Goal: Obtain resource: Download file/media

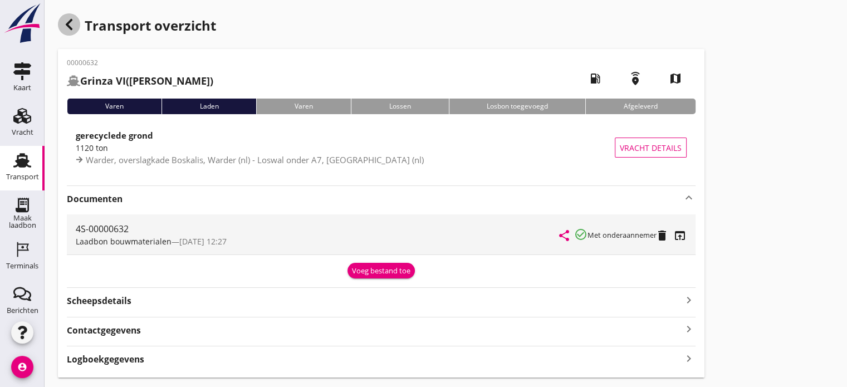
click at [66, 25] on use "button" at bounding box center [69, 24] width 7 height 11
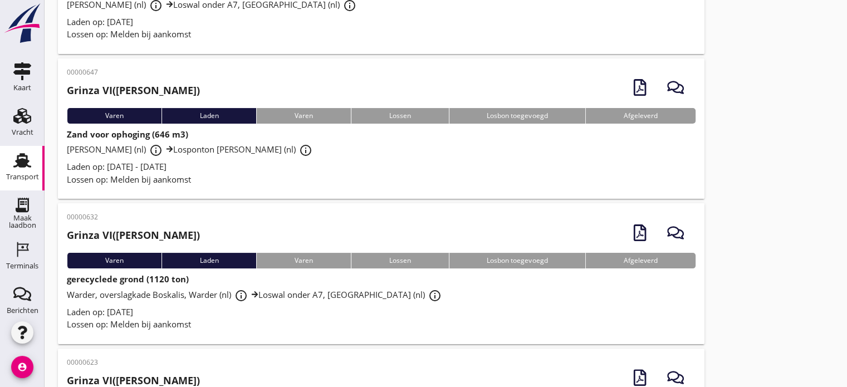
scroll to position [196, 0]
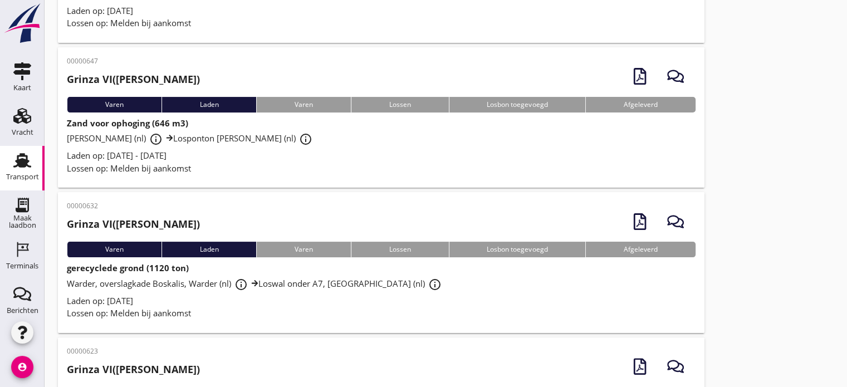
click at [300, 162] on div "Lossen op: Melden bij aankomst" at bounding box center [381, 168] width 629 height 13
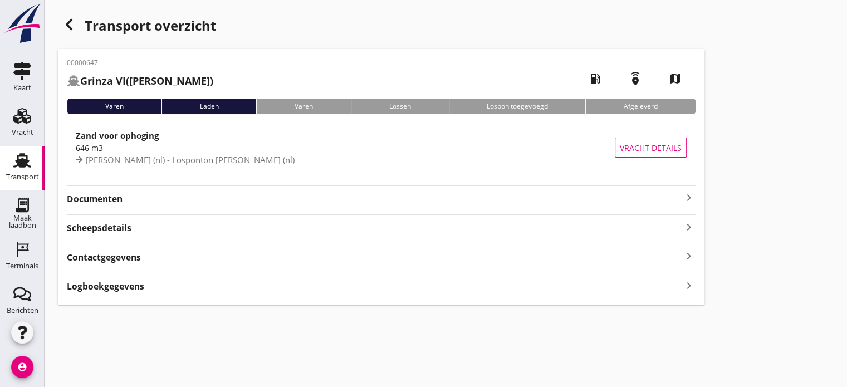
click at [695, 198] on div "00000647 Grinza VI ([PERSON_NAME]) local_gas_station emergency_share map Varen …" at bounding box center [381, 177] width 647 height 256
click at [688, 199] on icon "keyboard_arrow_right" at bounding box center [688, 197] width 13 height 13
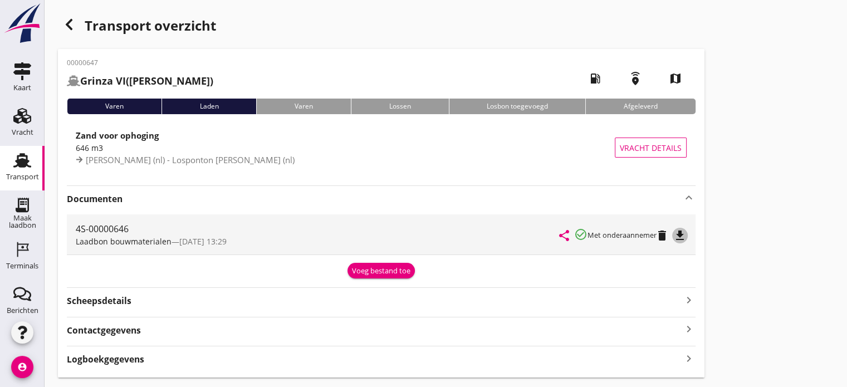
click at [683, 236] on icon "file_download" at bounding box center [679, 235] width 13 height 13
click at [65, 24] on icon "button" at bounding box center [68, 24] width 13 height 13
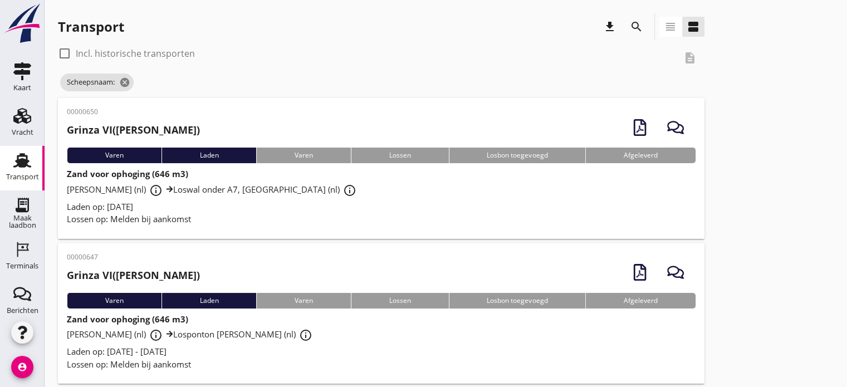
click at [266, 209] on div "Laden op: [DATE]" at bounding box center [381, 206] width 629 height 13
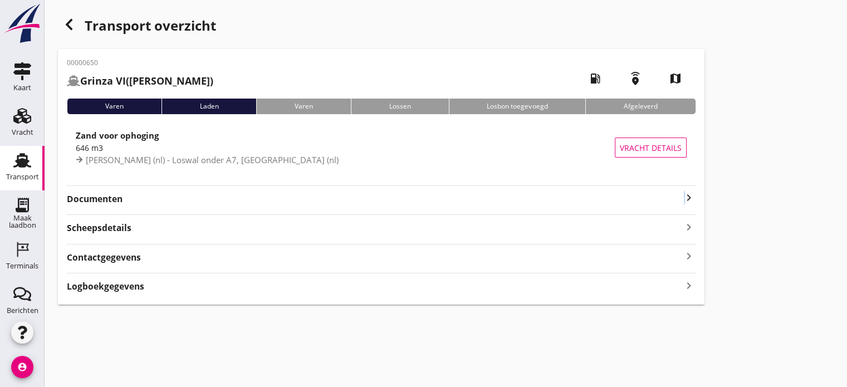
click at [686, 198] on icon "keyboard_arrow_right" at bounding box center [688, 197] width 13 height 13
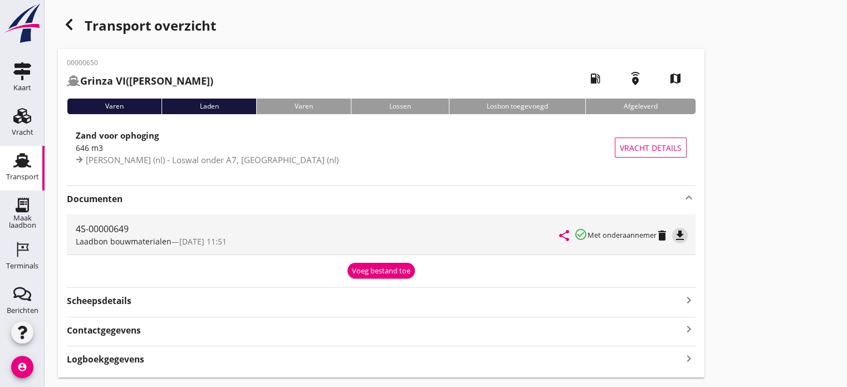
click at [681, 234] on icon "file_download" at bounding box center [679, 235] width 13 height 13
click at [76, 23] on div "button" at bounding box center [69, 24] width 22 height 22
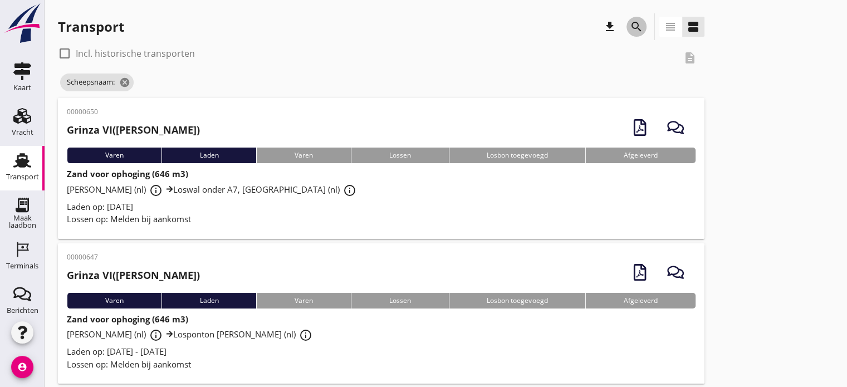
click at [636, 27] on icon "search" at bounding box center [636, 26] width 13 height 13
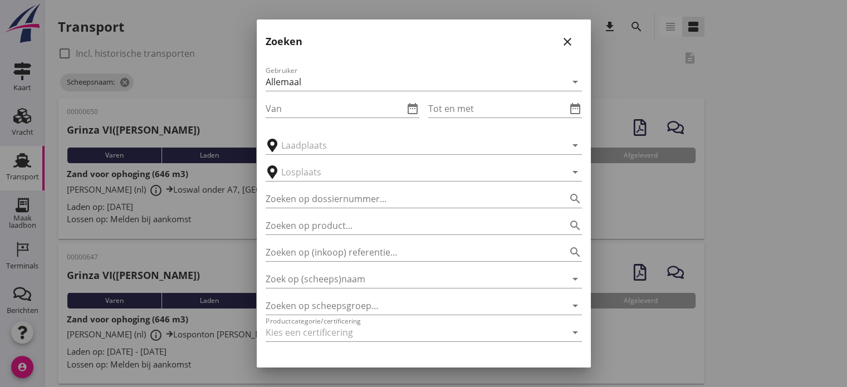
click at [564, 42] on icon "close" at bounding box center [567, 41] width 13 height 13
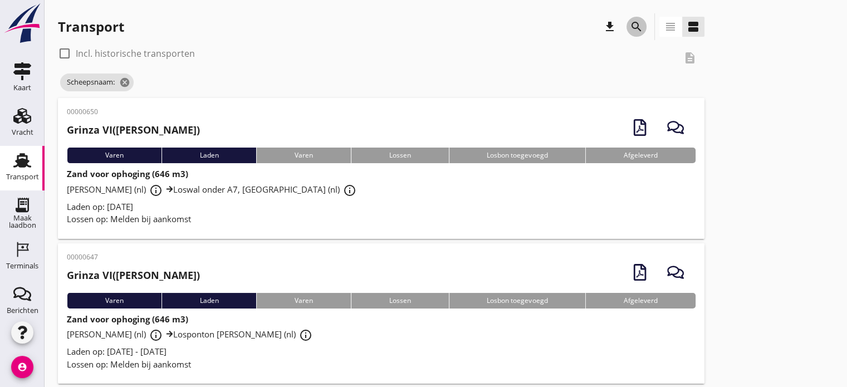
click at [638, 24] on icon "search" at bounding box center [636, 26] width 13 height 13
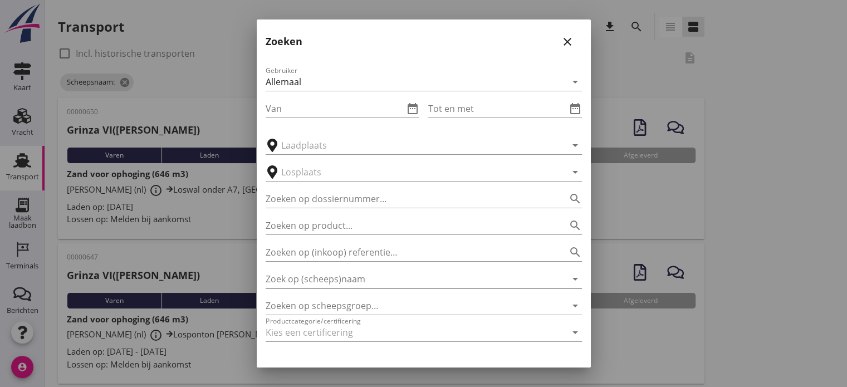
click at [299, 274] on input "Zoek op (scheeps)naam" at bounding box center [408, 279] width 285 height 18
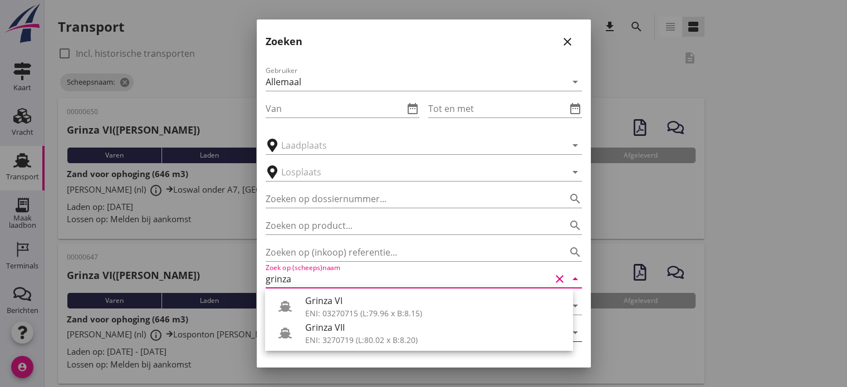
click at [348, 340] on div "ENI: 3270719 (L:80.02 x B:8.20)" at bounding box center [434, 340] width 259 height 12
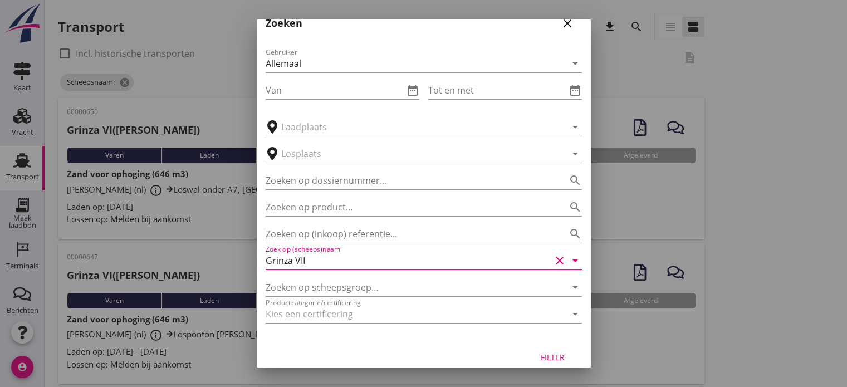
scroll to position [31, 0]
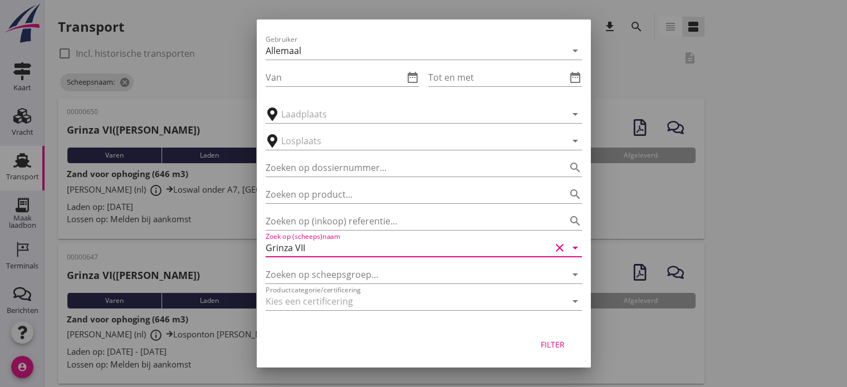
click at [539, 343] on div "Filter" at bounding box center [552, 345] width 31 height 12
type input "Grinza VII"
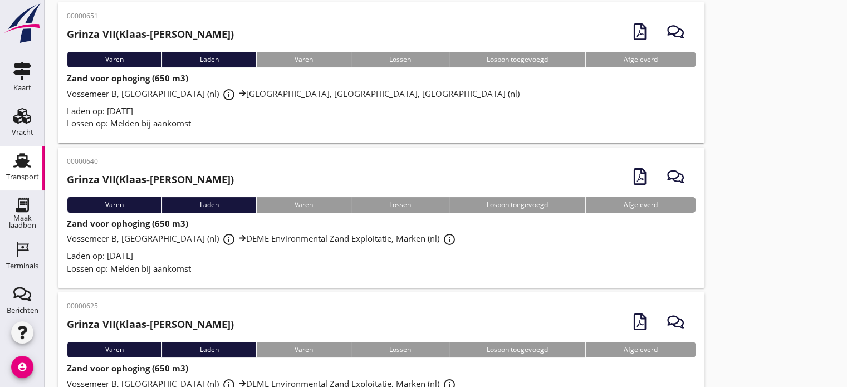
scroll to position [111, 0]
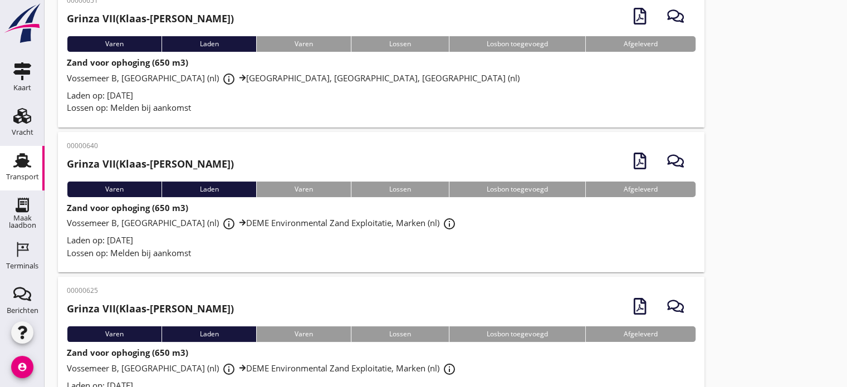
drag, startPoint x: 519, startPoint y: 61, endPoint x: 519, endPoint y: 69, distance: 7.2
click at [519, 61] on div "Zand voor ophoging (650 m3) Vossemeer B, [GEOGRAPHIC_DATA] (nl) info_outline [G…" at bounding box center [381, 85] width 629 height 58
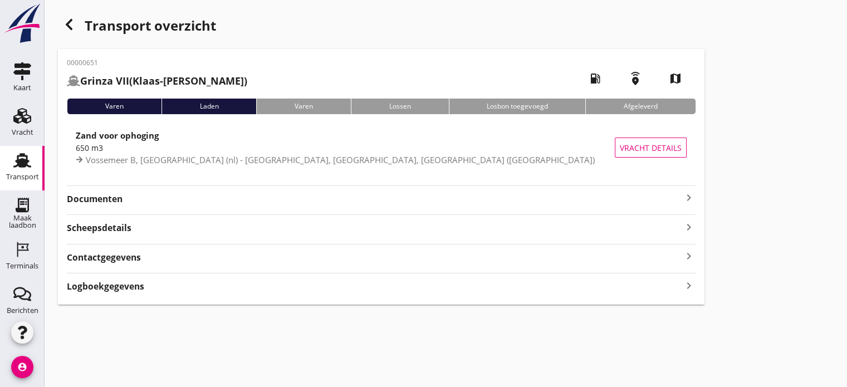
click at [69, 24] on icon "button" at bounding box center [68, 24] width 13 height 13
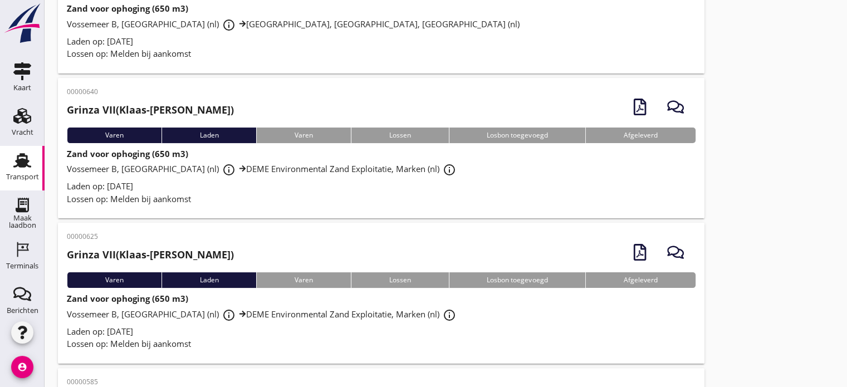
scroll to position [167, 0]
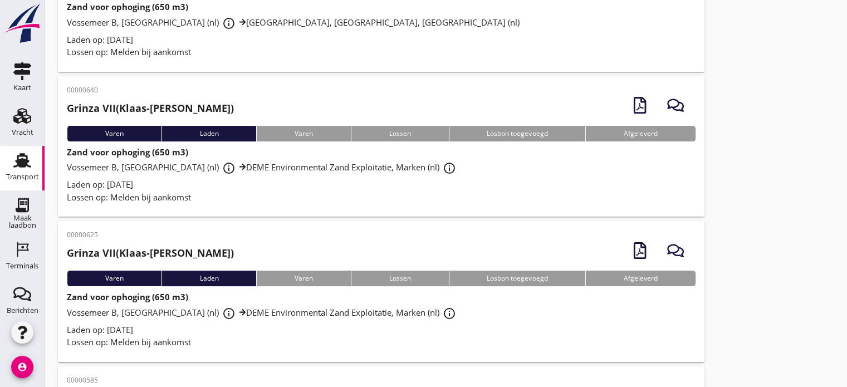
click at [242, 195] on div "Lossen op: Melden bij aankomst" at bounding box center [381, 197] width 629 height 13
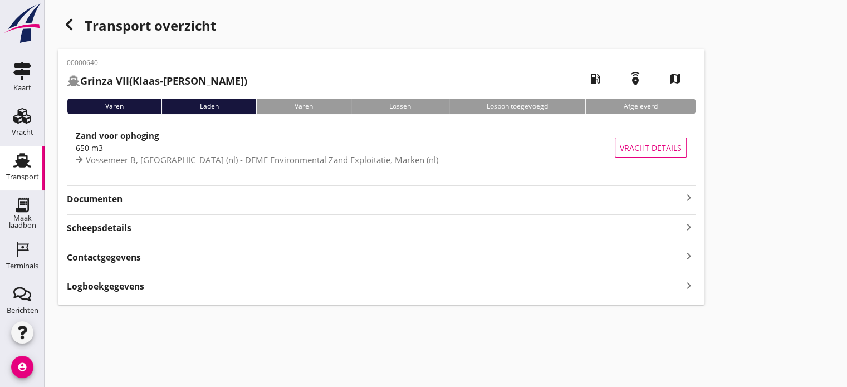
click at [686, 202] on icon "keyboard_arrow_right" at bounding box center [688, 197] width 13 height 13
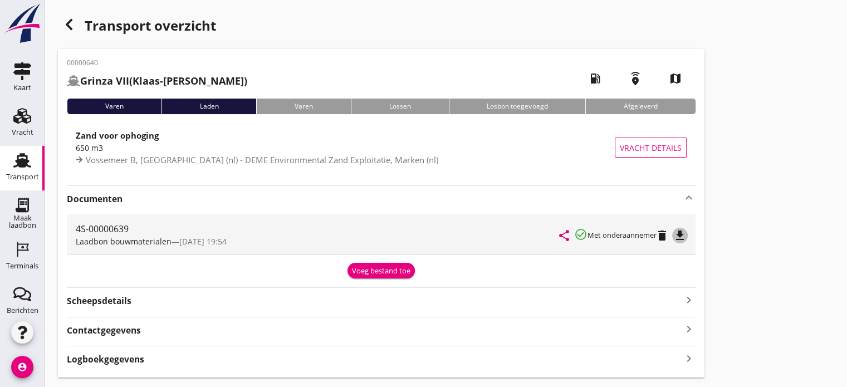
click at [683, 234] on icon "file_download" at bounding box center [679, 235] width 13 height 13
click at [66, 27] on icon "button" at bounding box center [68, 24] width 13 height 13
